Goal: Entertainment & Leisure: Consume media (video, audio)

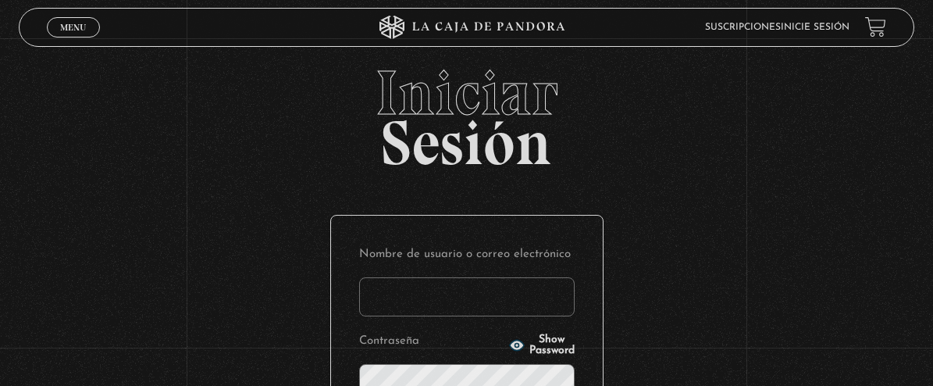
click at [437, 291] on input "Nombre de usuario o correo electrónico" at bounding box center [467, 296] width 216 height 39
type input "dpporras"
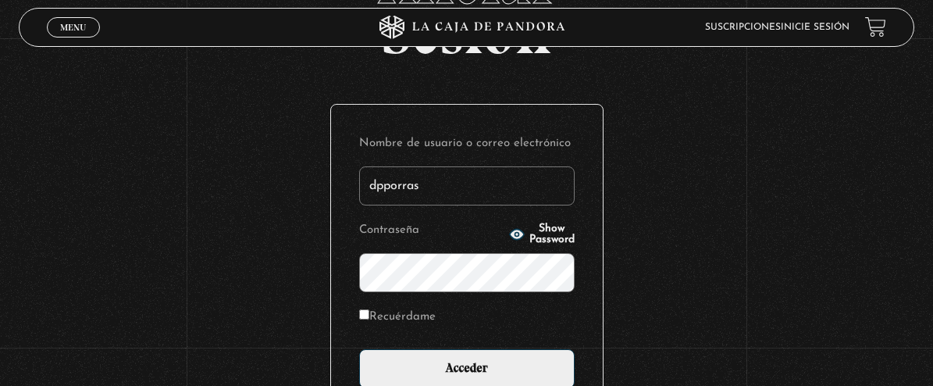
scroll to position [137, 0]
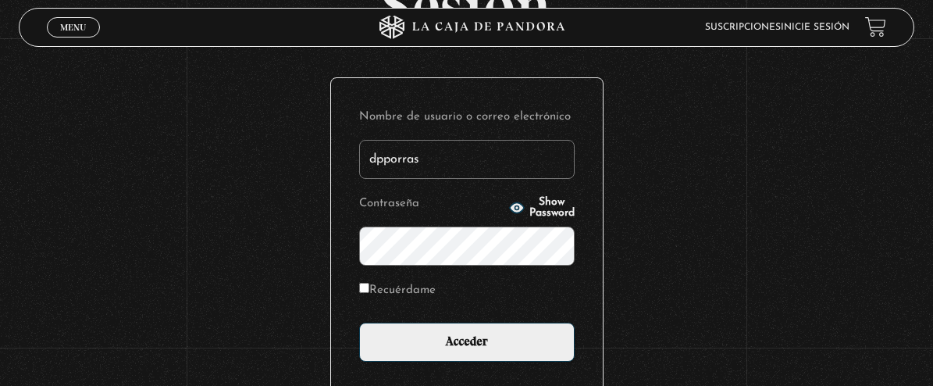
click at [359, 323] on input "Acceder" at bounding box center [467, 342] width 216 height 39
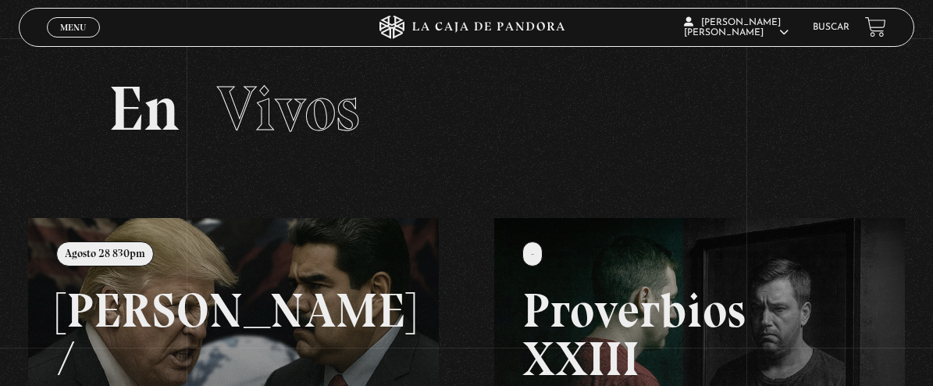
drag, startPoint x: 671, startPoint y: 107, endPoint x: 526, endPoint y: 177, distance: 160.7
click at [671, 107] on h2 "En Vivos" at bounding box center [467, 108] width 717 height 62
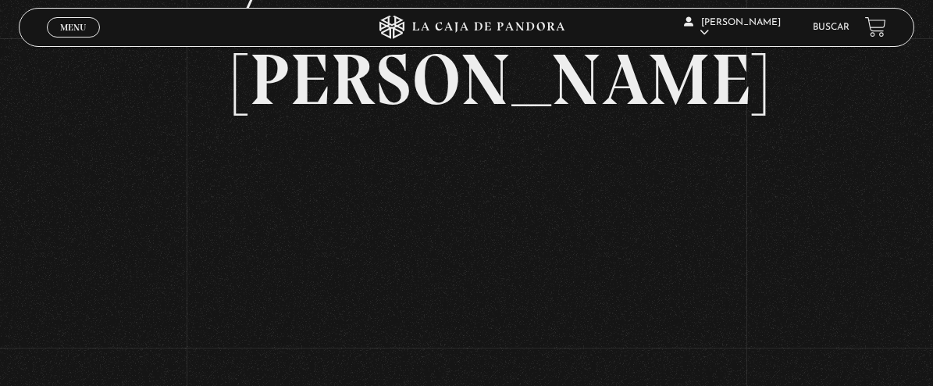
scroll to position [191, 0]
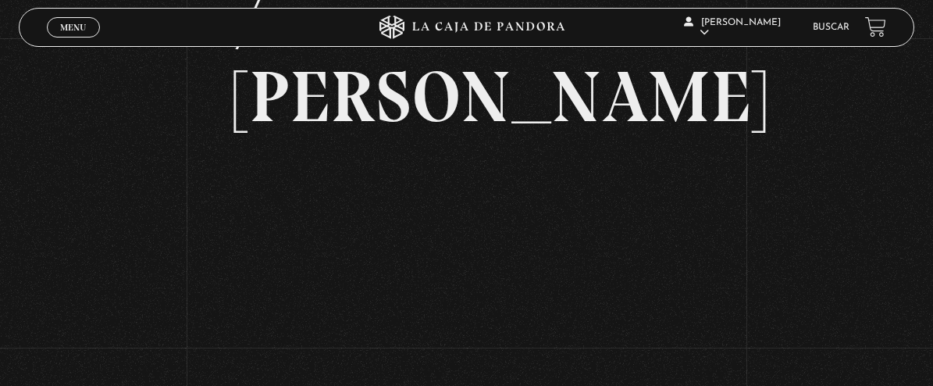
click at [851, 323] on div "Volver [DATE] 830pm [PERSON_NAME] / [GEOGRAPHIC_DATA]" at bounding box center [466, 148] width 933 height 602
drag, startPoint x: 865, startPoint y: 304, endPoint x: 914, endPoint y: 306, distance: 49.3
click at [865, 305] on div "Volver [DATE] 830pm [PERSON_NAME] / [GEOGRAPHIC_DATA]" at bounding box center [466, 148] width 933 height 602
click at [106, 134] on div "Volver [DATE] 830pm [PERSON_NAME] / [GEOGRAPHIC_DATA]" at bounding box center [466, 148] width 933 height 602
